Goal: Information Seeking & Learning: Learn about a topic

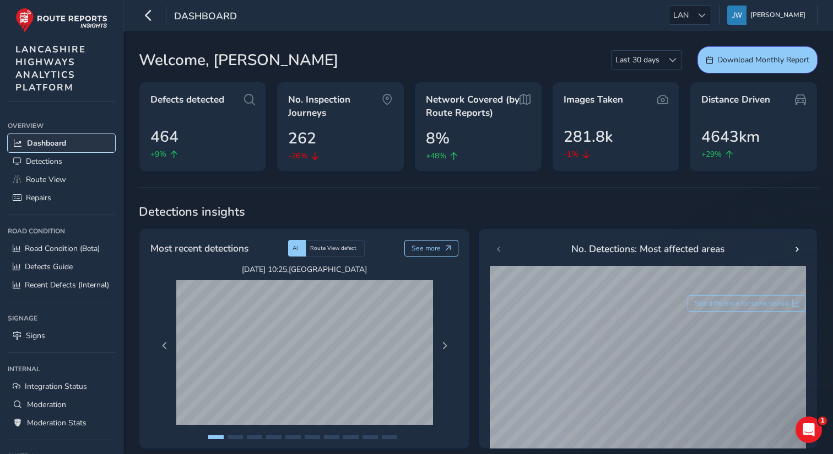
click at [55, 134] on link "Dashboard" at bounding box center [61, 143] width 107 height 18
click at [55, 161] on span "Detections" at bounding box center [44, 161] width 36 height 10
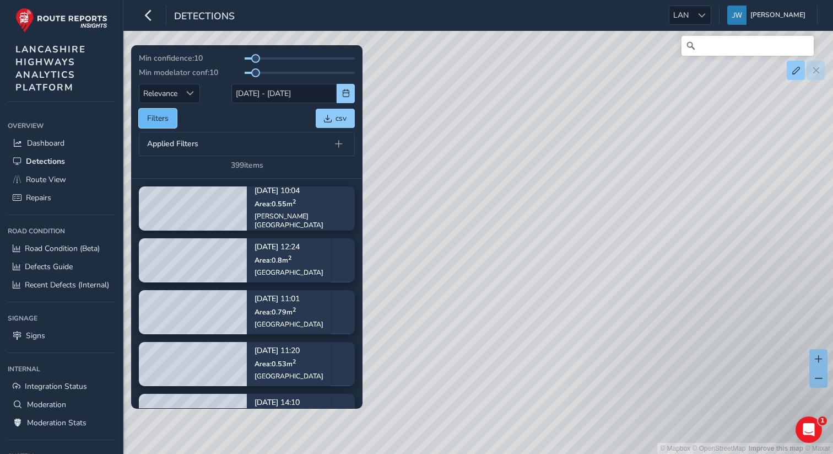
click at [161, 119] on button "Filters" at bounding box center [158, 118] width 38 height 19
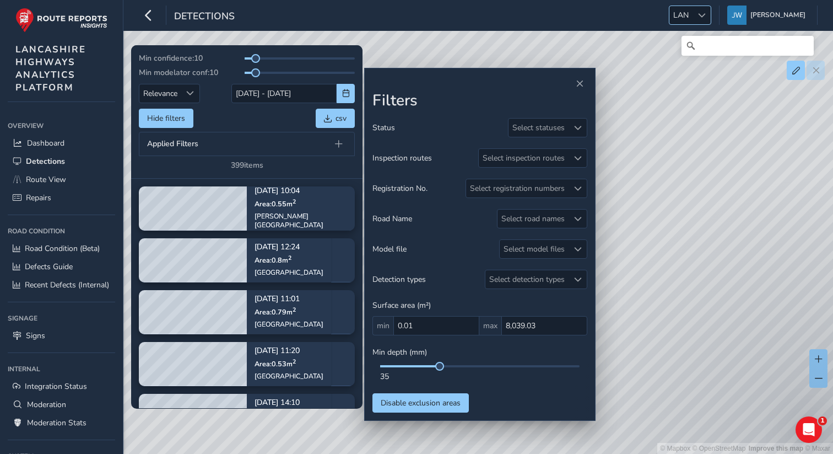
click at [706, 19] on div at bounding box center [702, 15] width 18 height 18
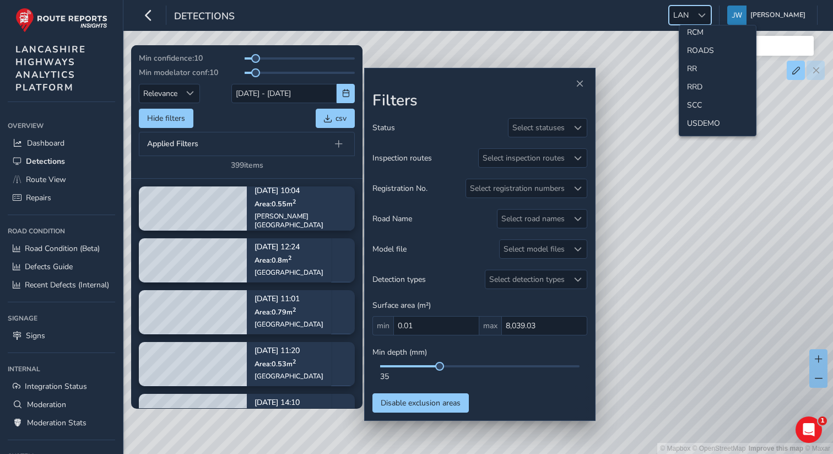
scroll to position [521, 0]
click at [692, 61] on li "SCC" at bounding box center [717, 62] width 77 height 18
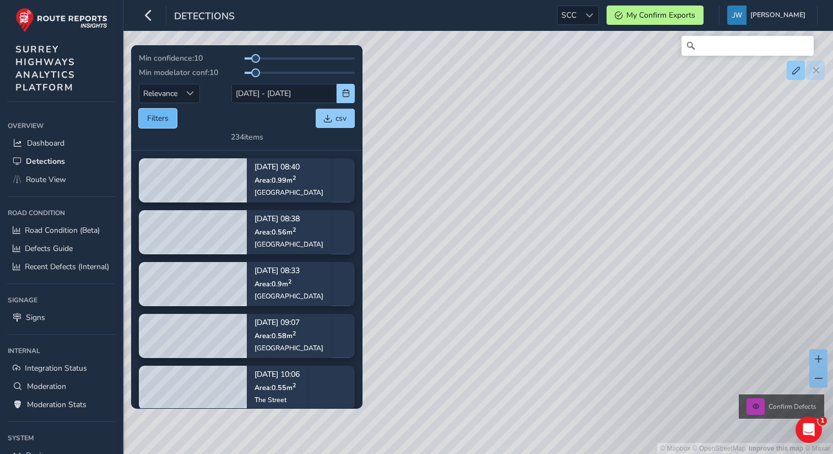
click at [174, 123] on button "Filters" at bounding box center [158, 118] width 38 height 19
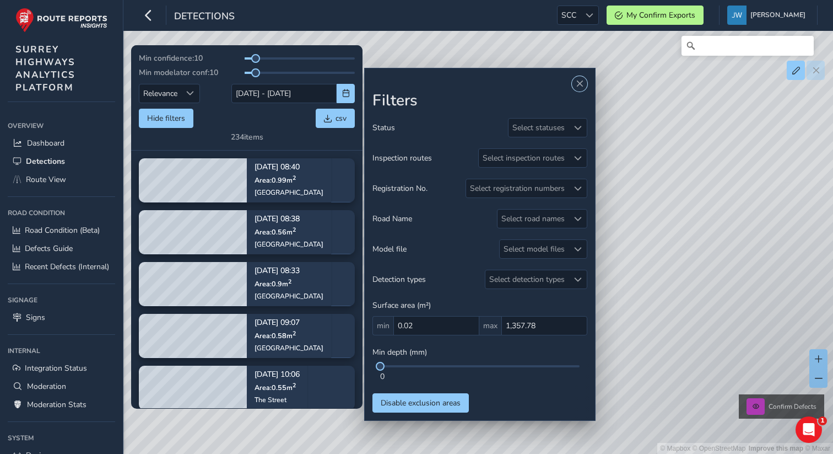
scroll to position [76, 0]
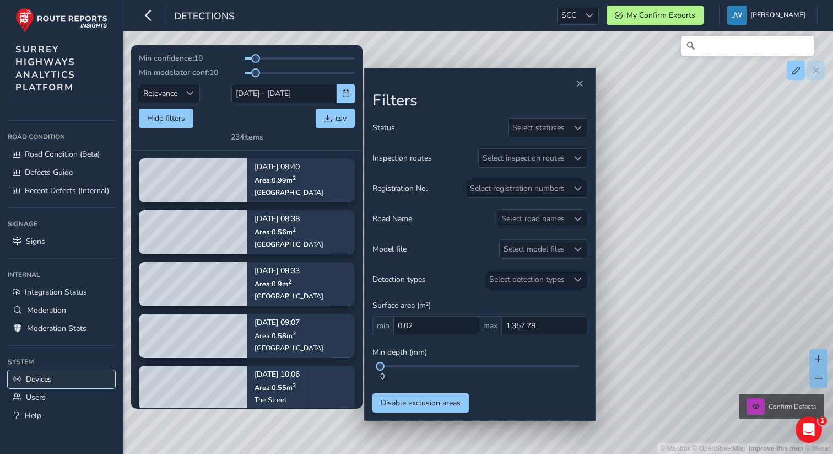
click at [42, 381] on span "Devices" at bounding box center [39, 379] width 26 height 10
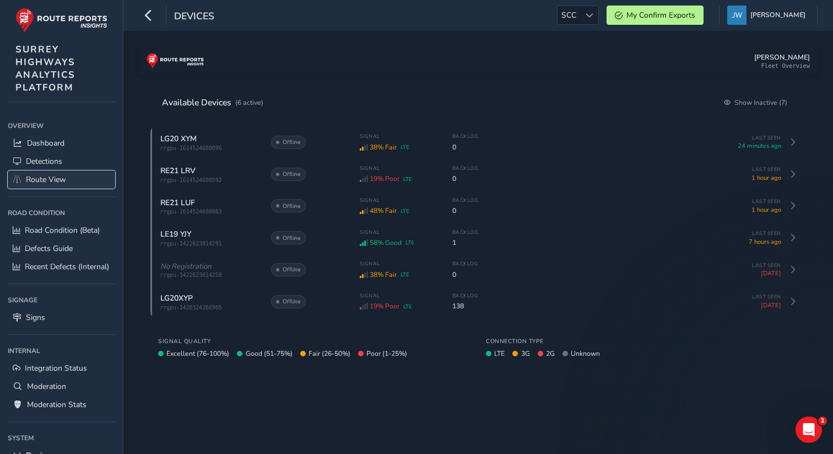
click at [48, 175] on span "Route View" at bounding box center [46, 179] width 40 height 10
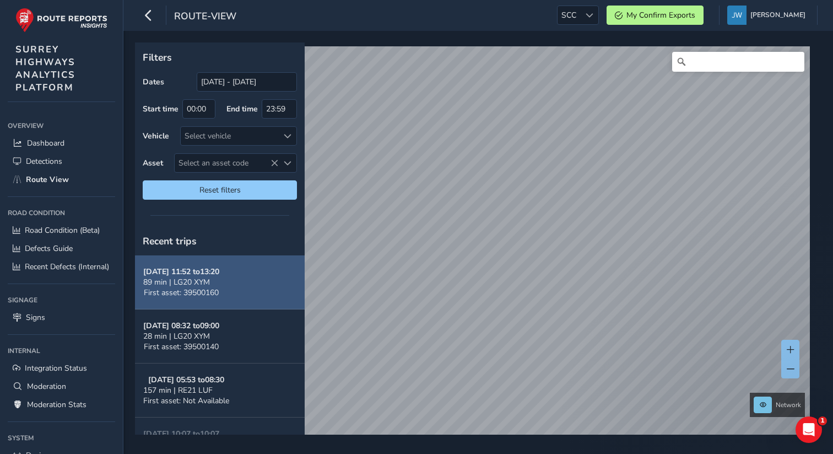
click at [229, 297] on button "[DATE] 11:52 to 13:20 89 min | LG20 XYM First asset: 39500160" at bounding box center [220, 282] width 170 height 54
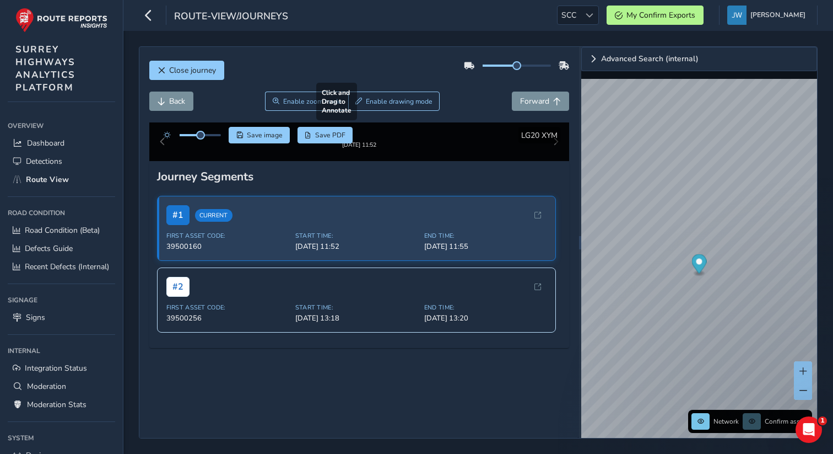
scroll to position [183, 0]
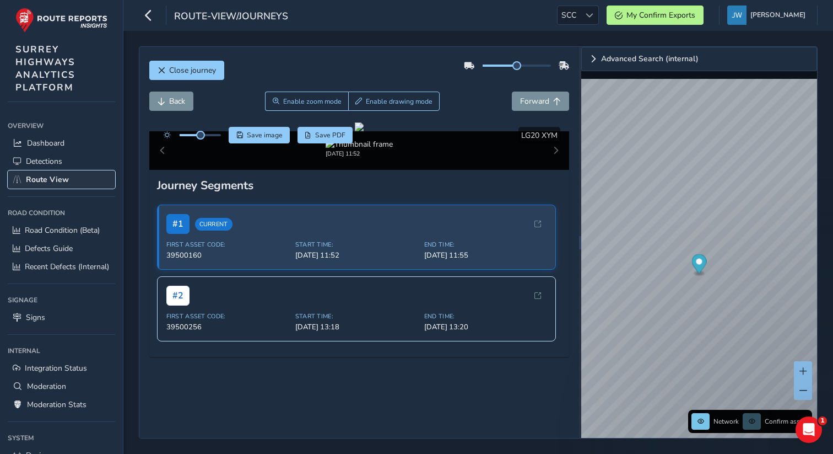
click at [51, 177] on span "Route View" at bounding box center [47, 179] width 43 height 10
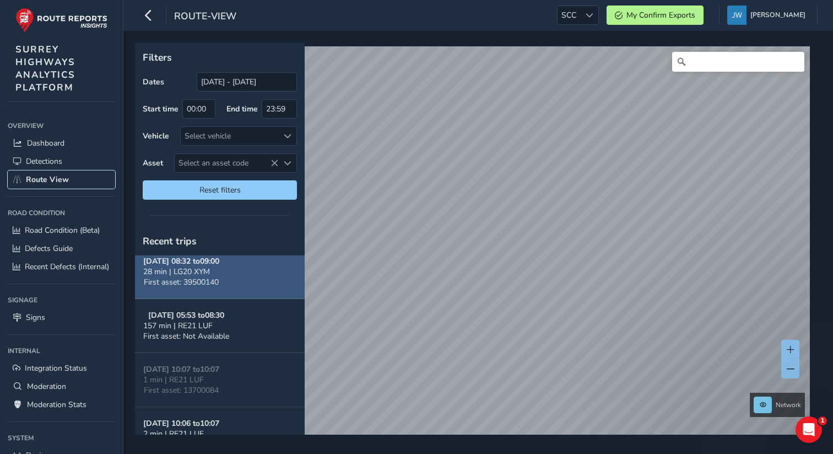
scroll to position [77, 0]
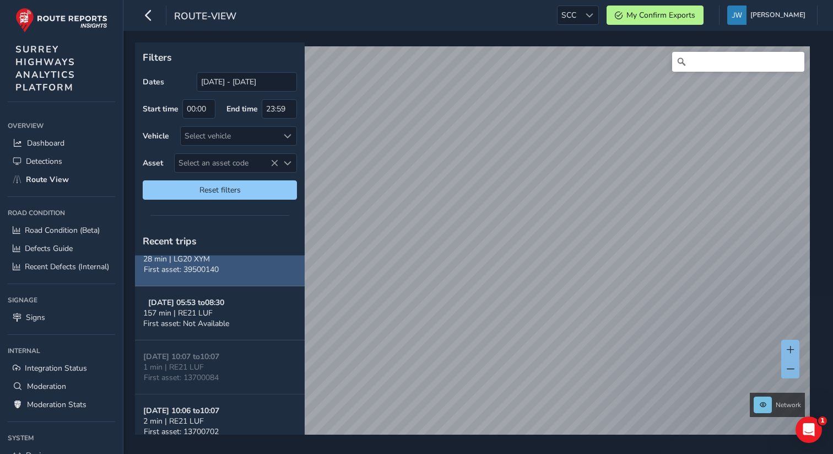
click at [244, 265] on button "[DATE] 08:32 to 09:00 28 min | LG20 XYM First asset: 39500140" at bounding box center [220, 259] width 170 height 54
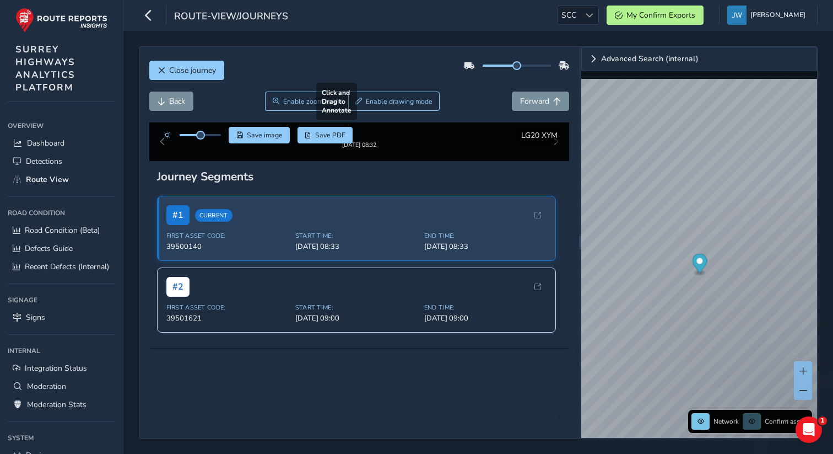
scroll to position [183, 0]
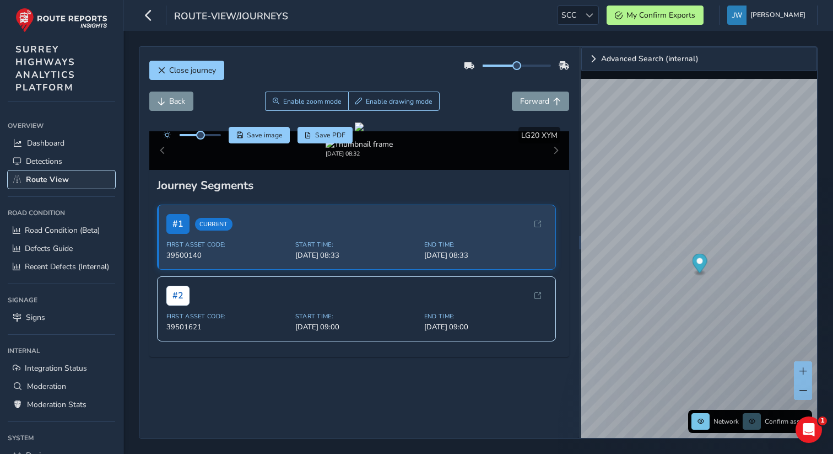
click at [45, 177] on span "Route View" at bounding box center [47, 179] width 43 height 10
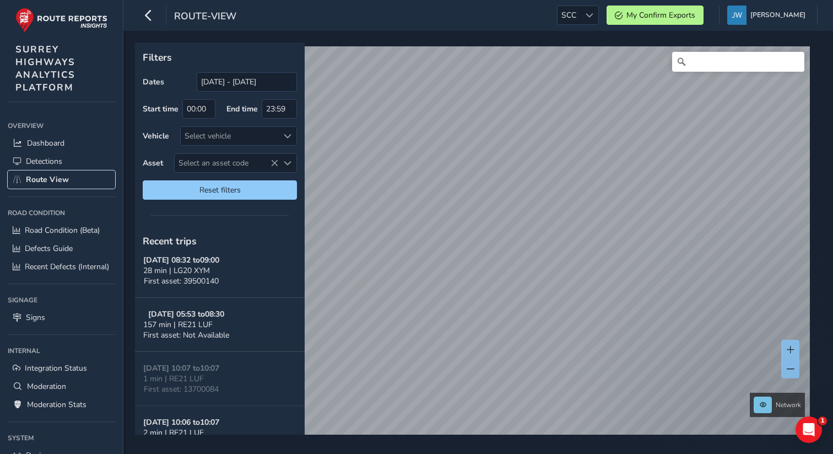
scroll to position [83, 0]
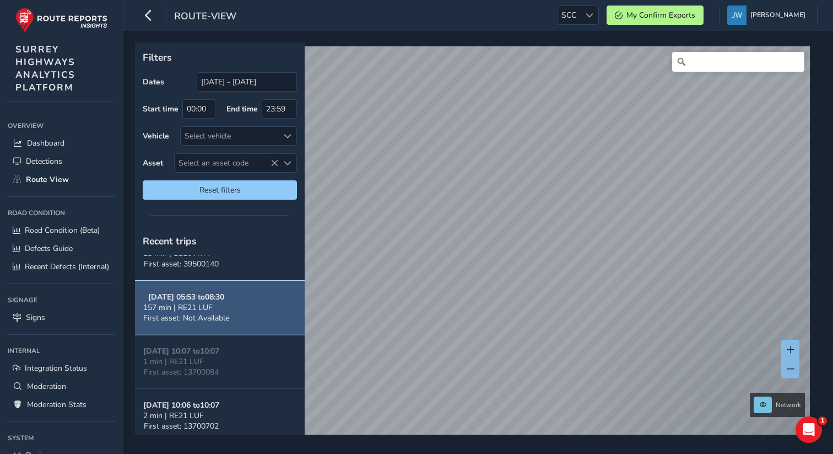
click at [214, 312] on span "First asset: Not Available" at bounding box center [186, 317] width 86 height 10
click at [250, 303] on button "[DATE] 05:53 to 08:30 157 min | RE21 LUF First asset: Not Available" at bounding box center [220, 307] width 170 height 54
click at [215, 301] on strong "[DATE] 05:53 to 08:30" at bounding box center [186, 297] width 76 height 10
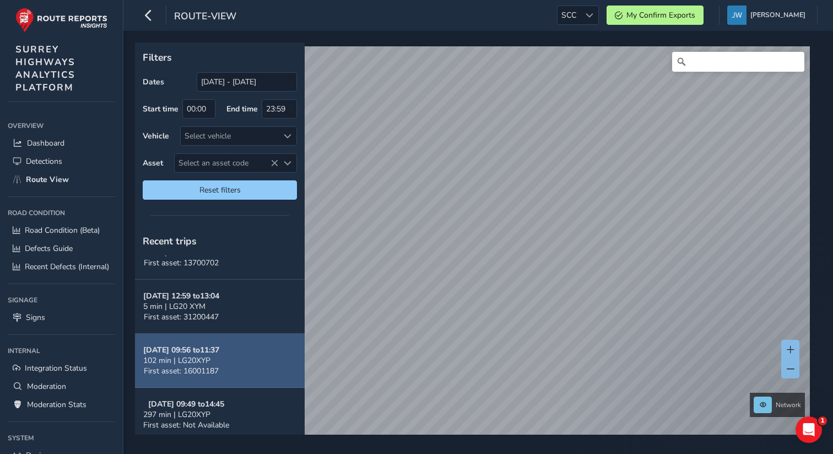
scroll to position [238, 0]
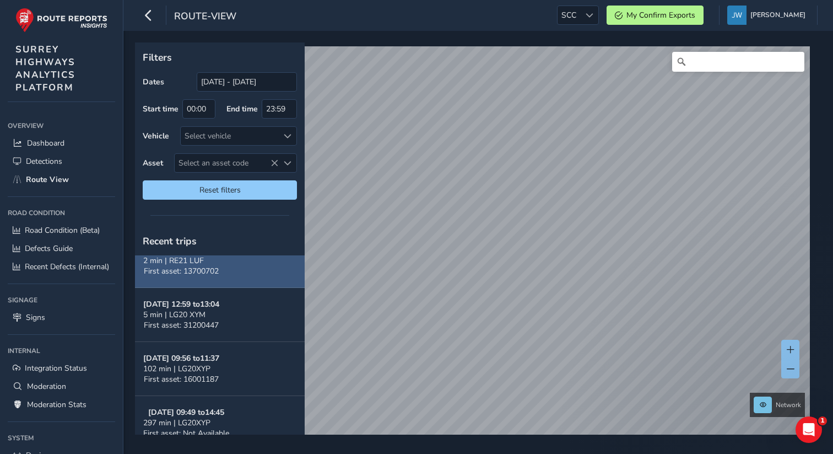
click at [230, 277] on button "[DATE] 10:06 to 10:07 2 min | RE21 LUF First asset: 13700702" at bounding box center [220, 261] width 170 height 54
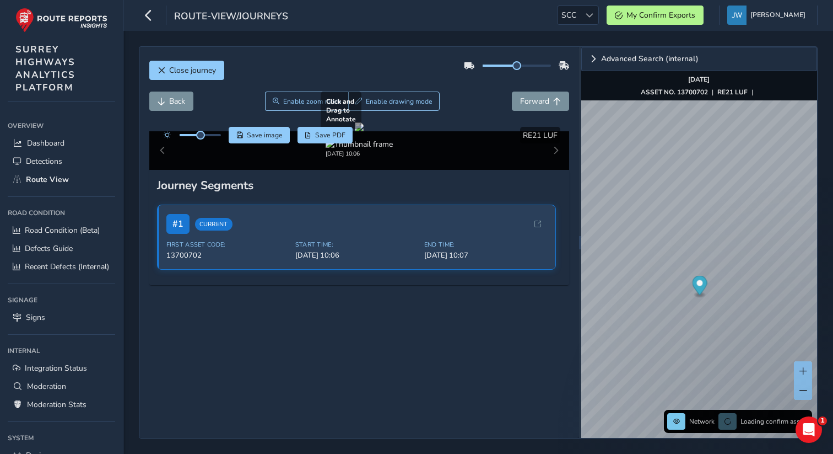
scroll to position [112, 0]
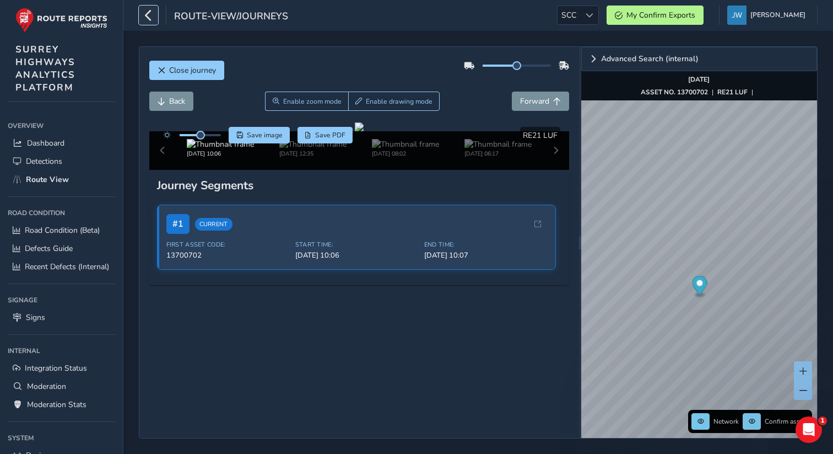
click at [150, 15] on icon "button" at bounding box center [149, 15] width 12 height 19
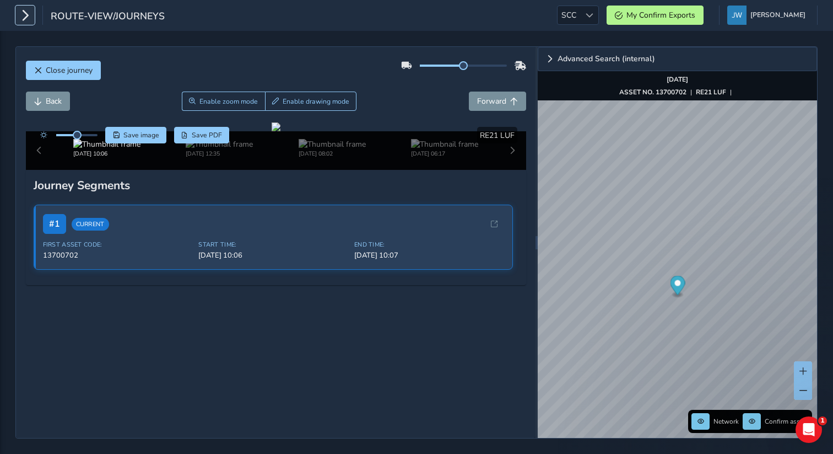
click at [30, 16] on icon "button" at bounding box center [25, 15] width 12 height 19
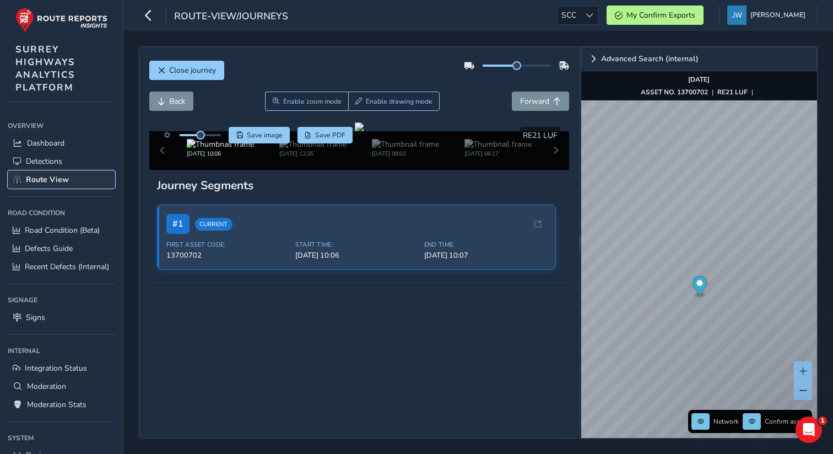
click at [55, 175] on span "Route View" at bounding box center [47, 179] width 43 height 10
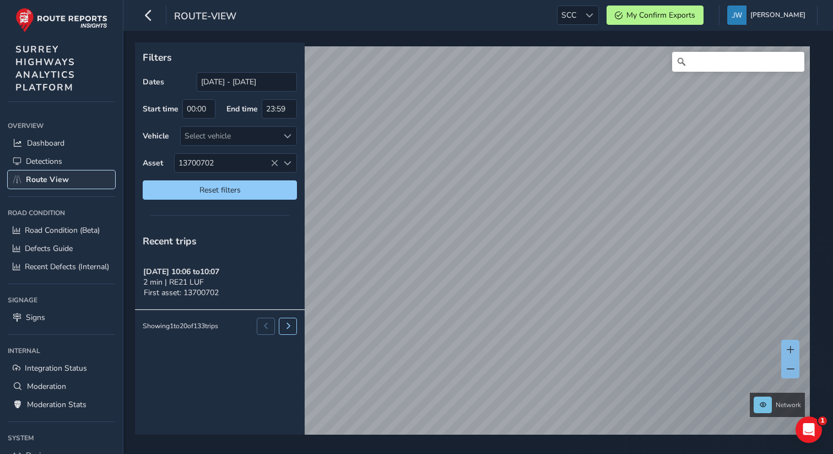
click at [80, 176] on link "Route View" at bounding box center [61, 179] width 107 height 18
click at [37, 158] on span "Detections" at bounding box center [44, 161] width 36 height 10
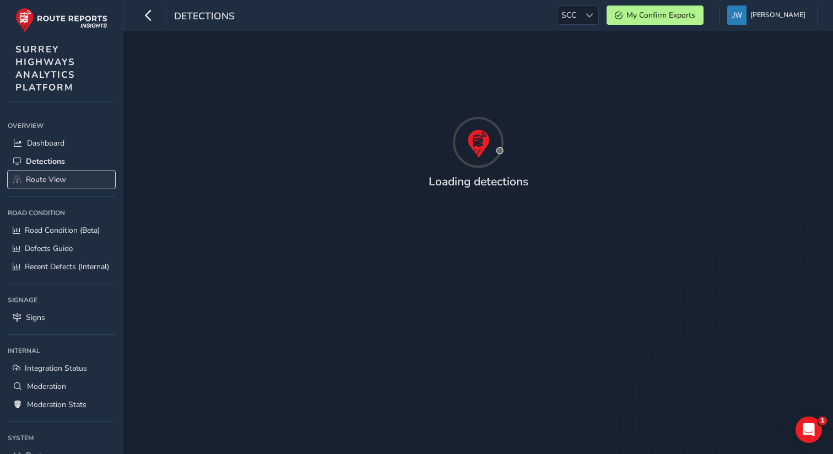
click at [41, 180] on span "Route View" at bounding box center [46, 179] width 40 height 10
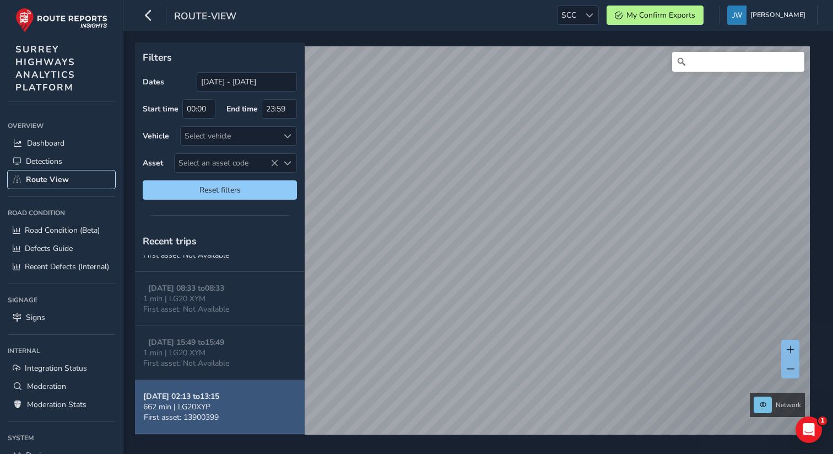
scroll to position [293, 0]
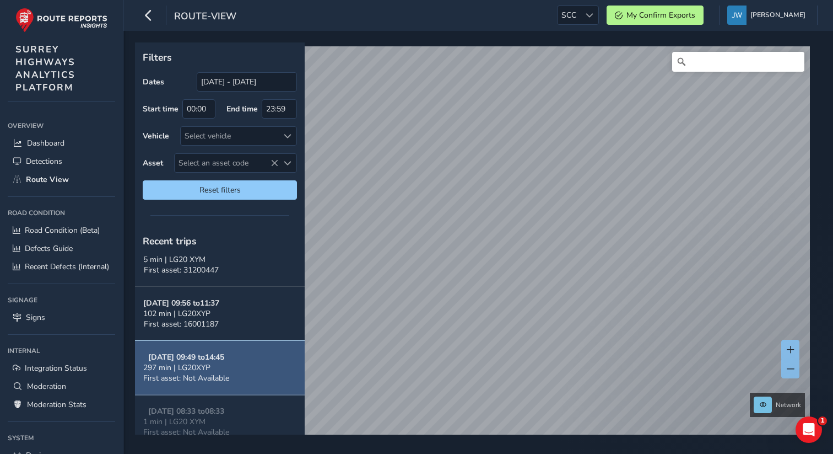
click at [214, 364] on div "297 min | LG20XYP" at bounding box center [186, 367] width 86 height 10
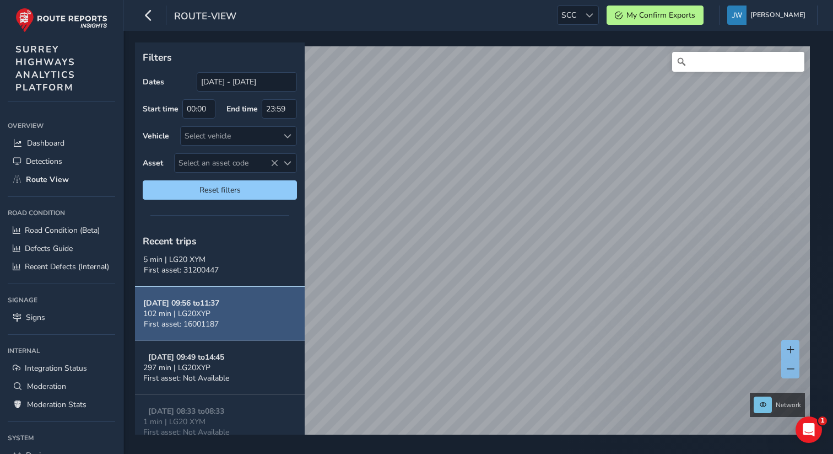
click at [217, 308] on strong "[DATE] 09:56 to 11:37" at bounding box center [181, 303] width 76 height 10
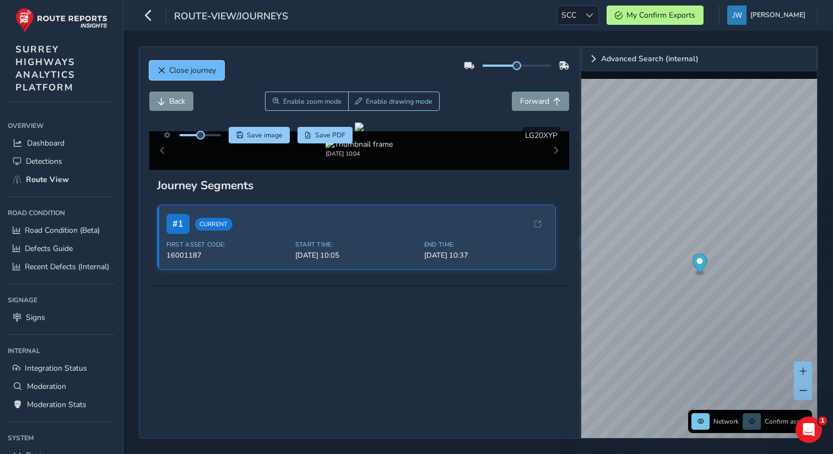
click at [180, 72] on span "Close journey" at bounding box center [192, 70] width 47 height 10
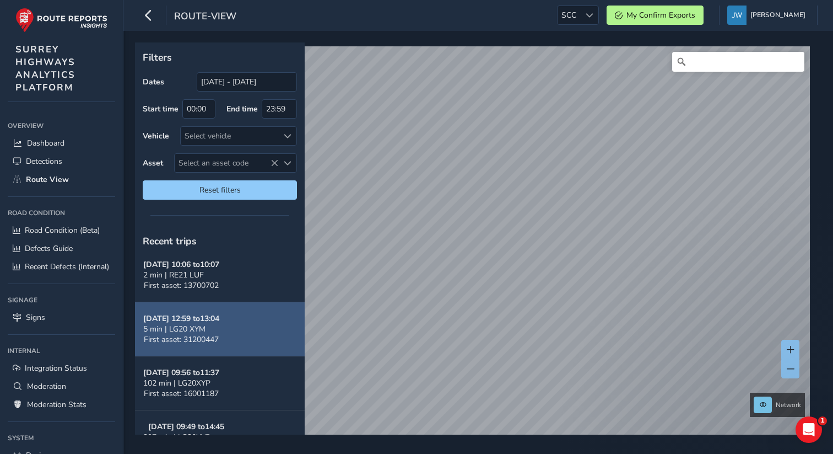
scroll to position [224, 0]
click at [197, 331] on span "5 min | LG20 XYM" at bounding box center [174, 328] width 62 height 10
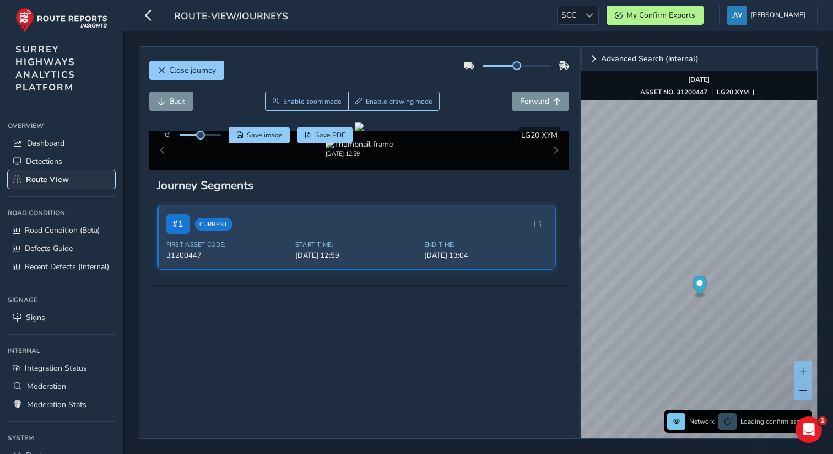
click at [66, 178] on span "Route View" at bounding box center [47, 179] width 43 height 10
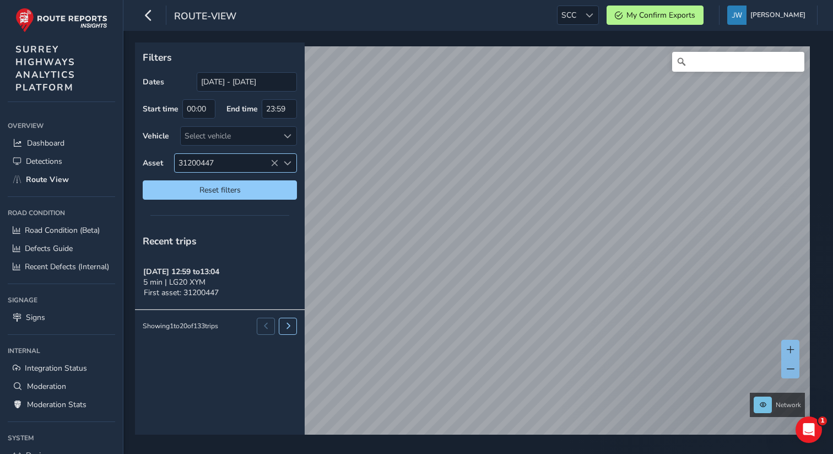
click at [270, 162] on span "31200447" at bounding box center [227, 163] width 104 height 18
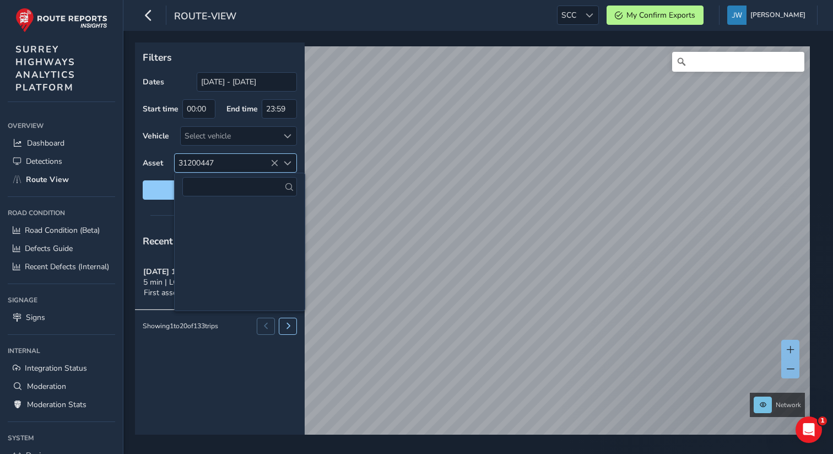
scroll to position [22484, 0]
click at [278, 162] on icon at bounding box center [275, 163] width 8 height 8
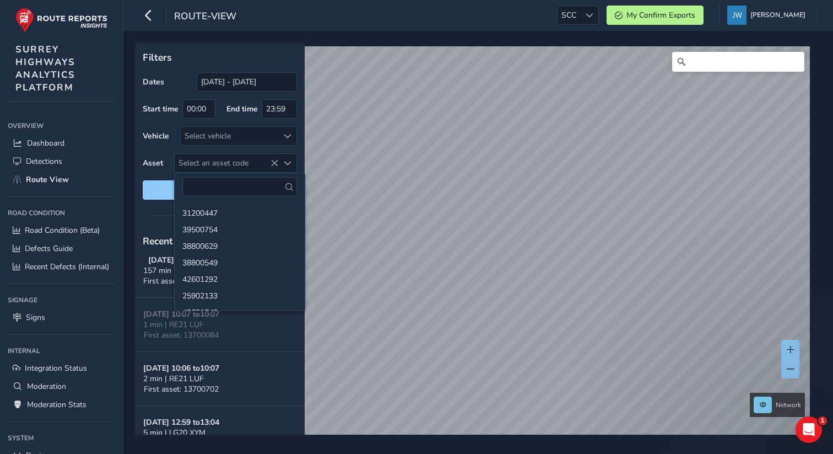
scroll to position [268, 0]
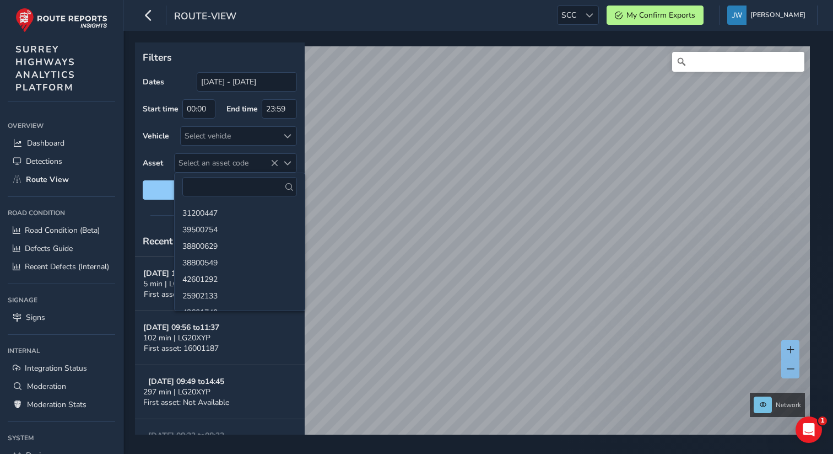
click at [126, 191] on div "Filters Dates [DATE] - [DATE] Start time 00:00 End time 23:59 Vehicle Select ve…" at bounding box center [478, 242] width 710 height 423
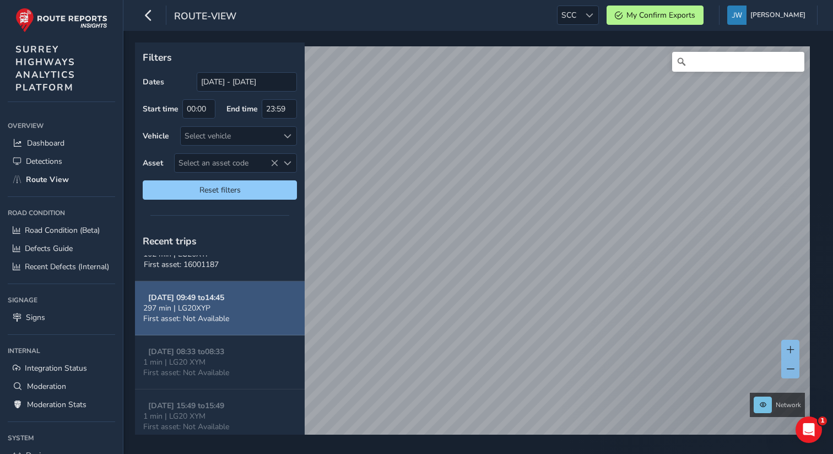
scroll to position [433, 0]
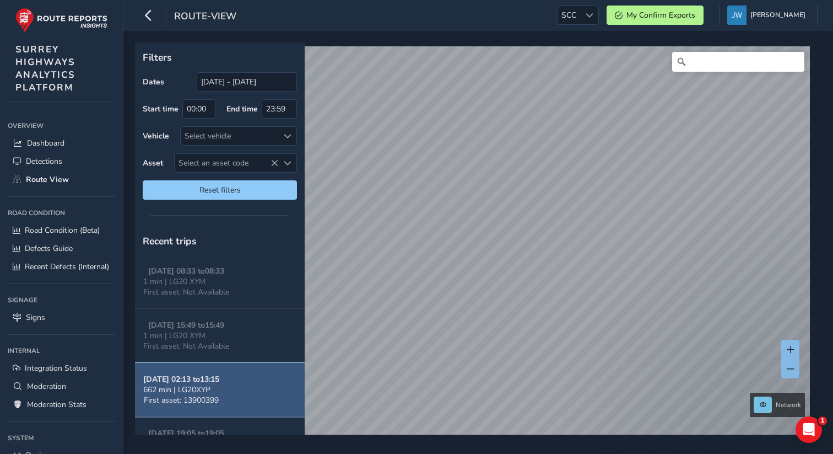
click at [231, 391] on button "[DATE] 02:13 to 13:15 662 min | LG20XYP First asset: 13900399" at bounding box center [220, 390] width 170 height 54
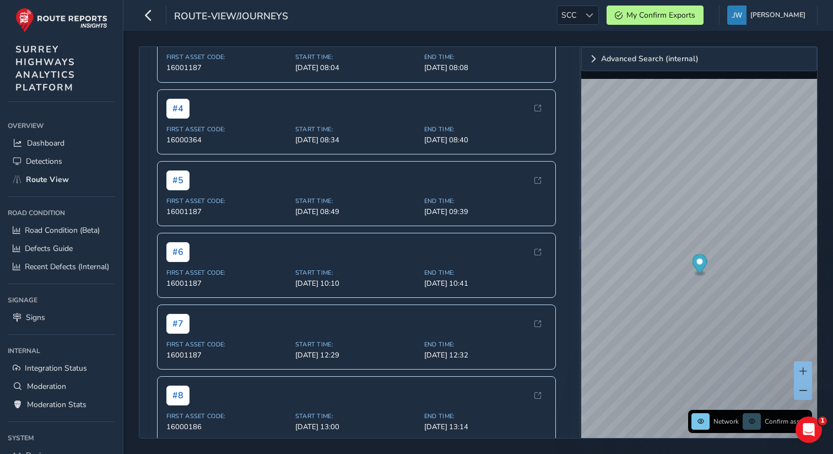
scroll to position [320, 0]
